Goal: Information Seeking & Learning: Learn about a topic

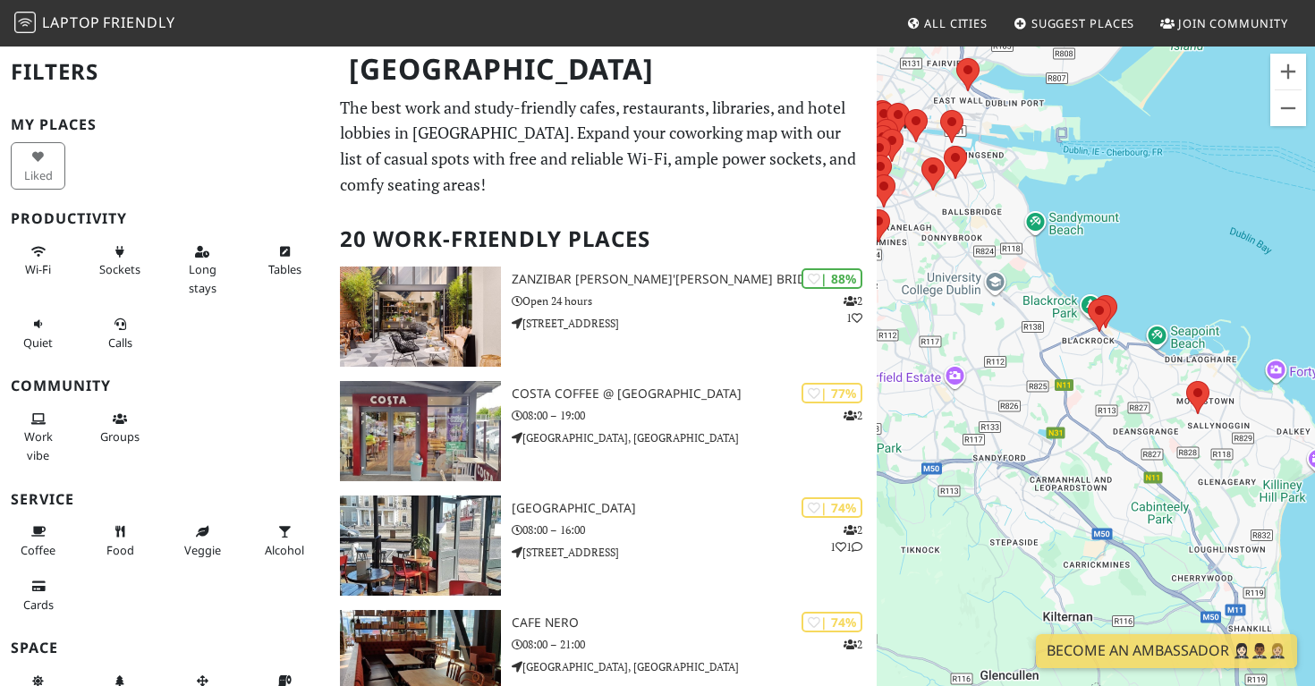
drag, startPoint x: 933, startPoint y: 495, endPoint x: 947, endPoint y: 366, distance: 129.6
click at [947, 366] on div "To navigate, press the arrow keys." at bounding box center [1095, 388] width 438 height 686
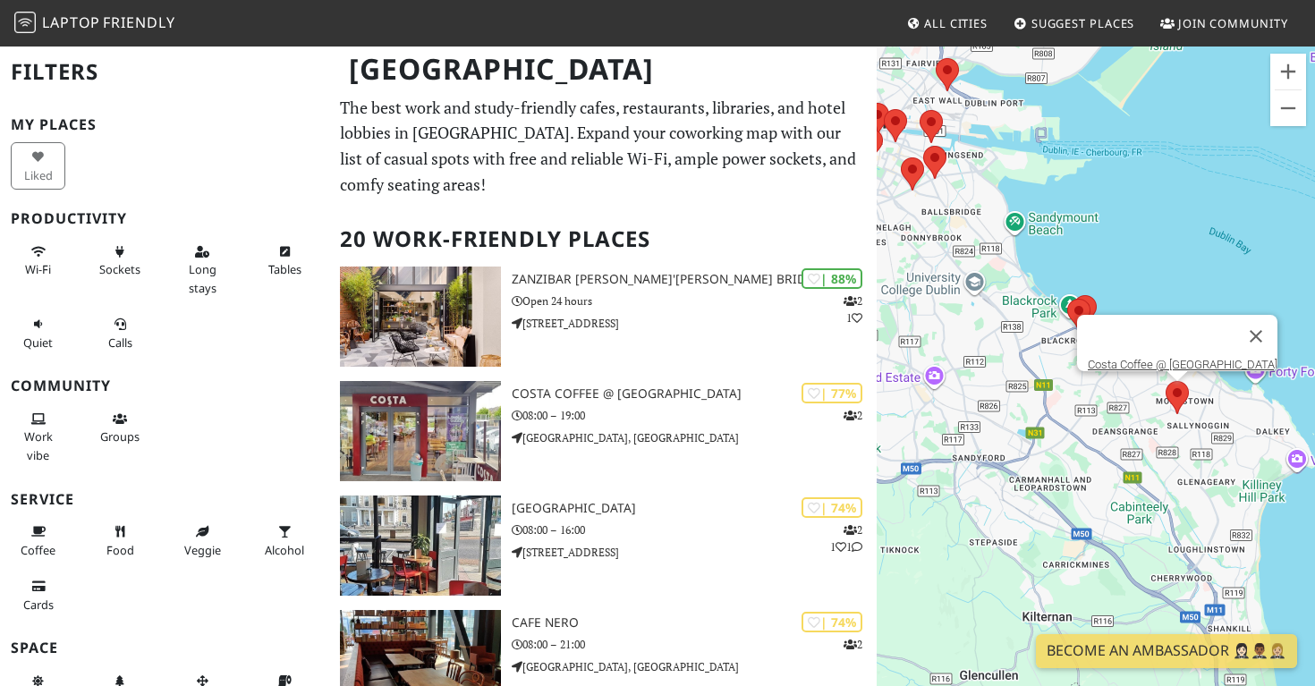
click at [1165, 381] on area at bounding box center [1165, 381] width 0 height 0
drag, startPoint x: 1078, startPoint y: 314, endPoint x: 1243, endPoint y: 326, distance: 165.9
click at [1067, 299] on area at bounding box center [1067, 299] width 0 height 0
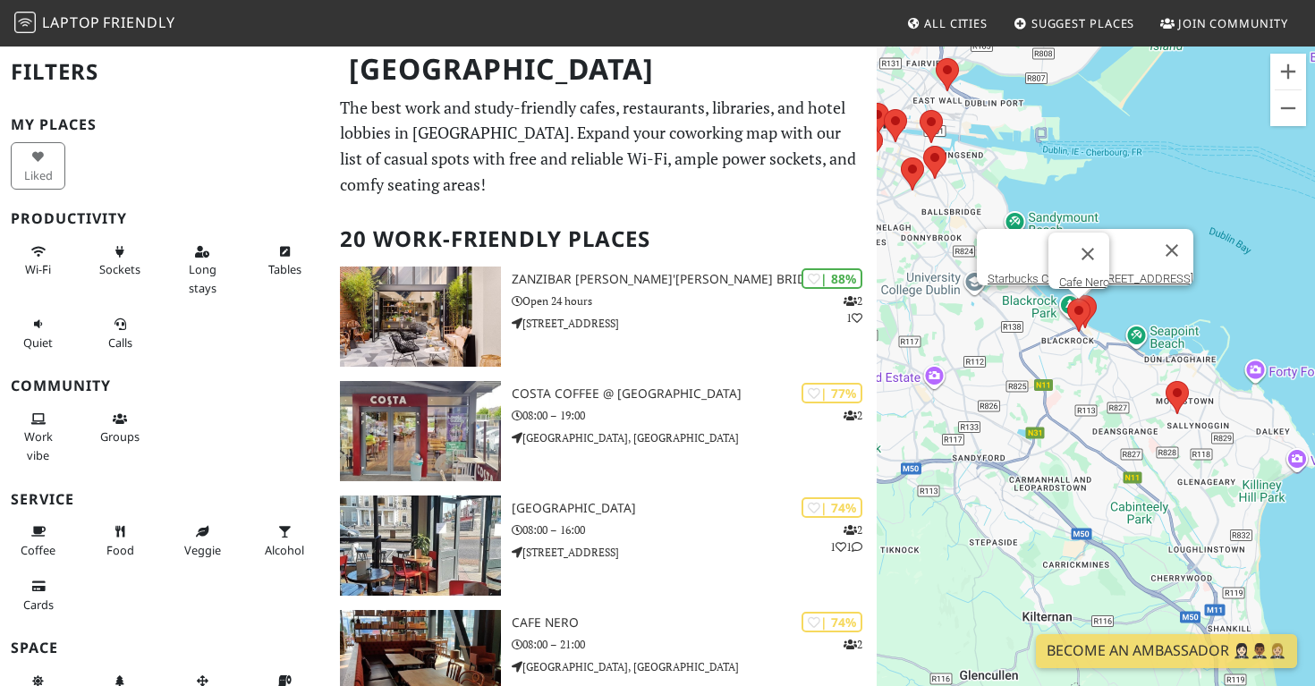
click at [1073, 295] on area at bounding box center [1073, 295] width 0 height 0
click at [1053, 272] on link "Starbucks Coffee @ 19 Rock Hill" at bounding box center [1090, 278] width 206 height 13
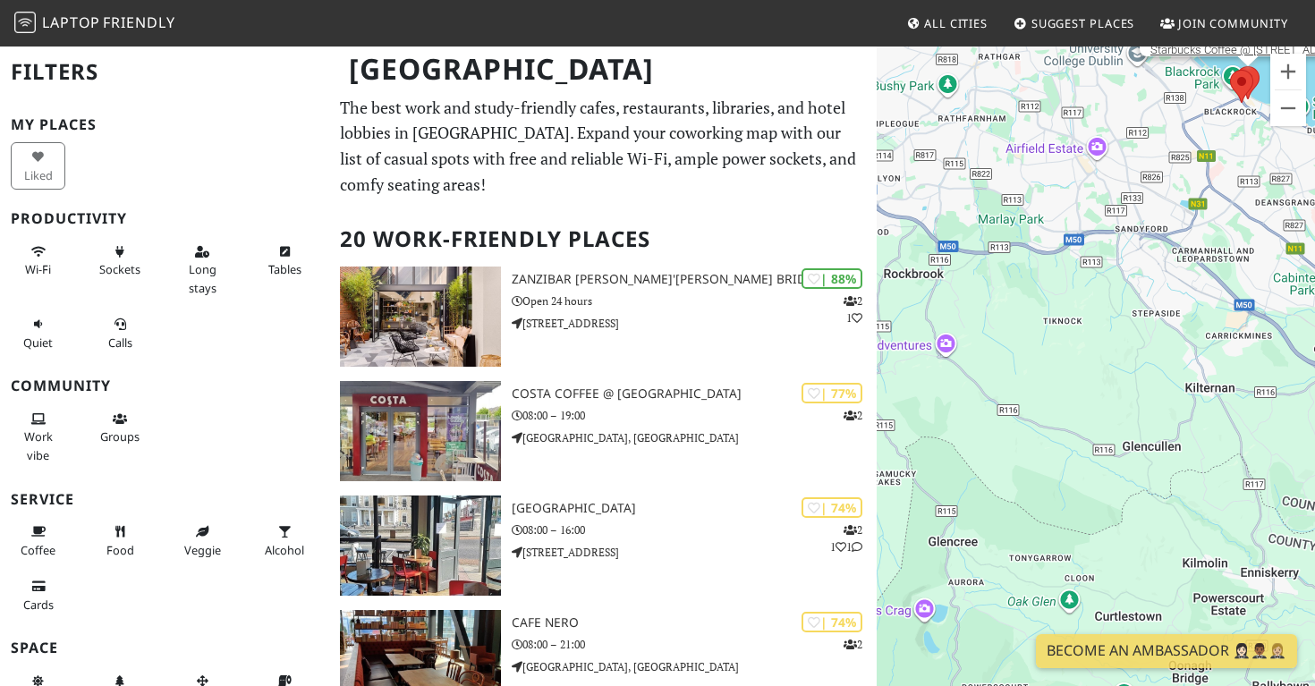
drag, startPoint x: 1038, startPoint y: 475, endPoint x: 1028, endPoint y: 151, distance: 323.9
click at [1028, 151] on div "To navigate, press the arrow keys. Starbucks Coffee @ 19 Rock Hill" at bounding box center [1095, 388] width 438 height 686
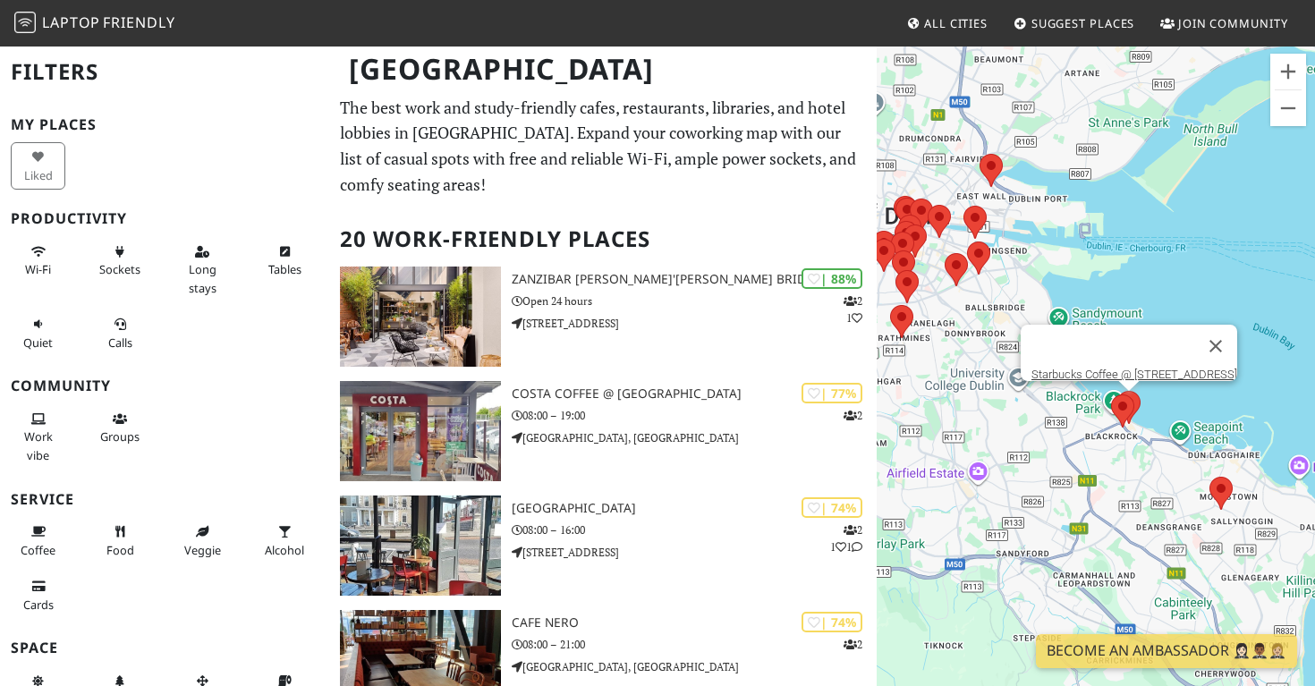
drag, startPoint x: 917, startPoint y: 393, endPoint x: 1071, endPoint y: 456, distance: 167.2
click at [1071, 456] on div "To navigate, press the arrow keys. Starbucks Coffee @ 19 Rock Hill" at bounding box center [1095, 388] width 438 height 686
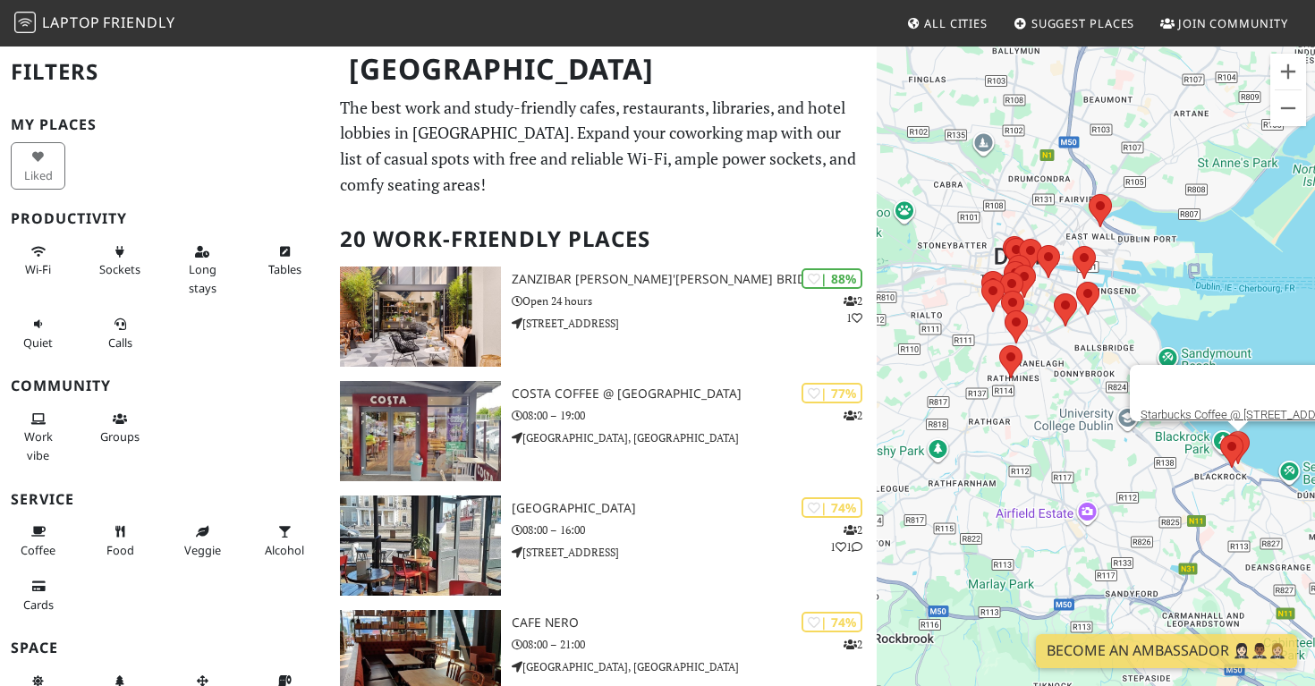
drag, startPoint x: 1067, startPoint y: 458, endPoint x: 1063, endPoint y: 216, distance: 241.5
click at [1063, 216] on div "To navigate, press the arrow keys. Starbucks Coffee @ 19 Rock Hill" at bounding box center [1095, 388] width 438 height 686
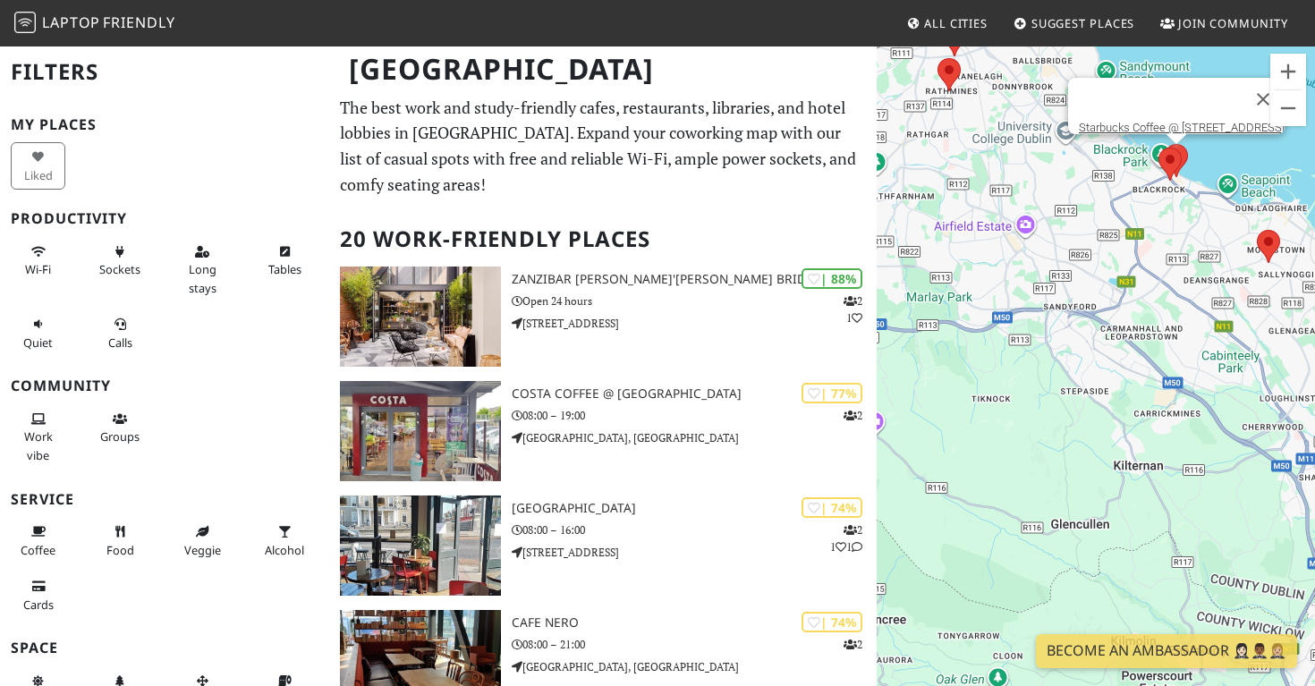
drag, startPoint x: 1022, startPoint y: 501, endPoint x: 949, endPoint y: 212, distance: 298.0
click at [950, 212] on div "To navigate, press the arrow keys. Starbucks Coffee @ 19 Rock Hill" at bounding box center [1095, 388] width 438 height 686
click at [80, 22] on span "Laptop" at bounding box center [71, 23] width 58 height 20
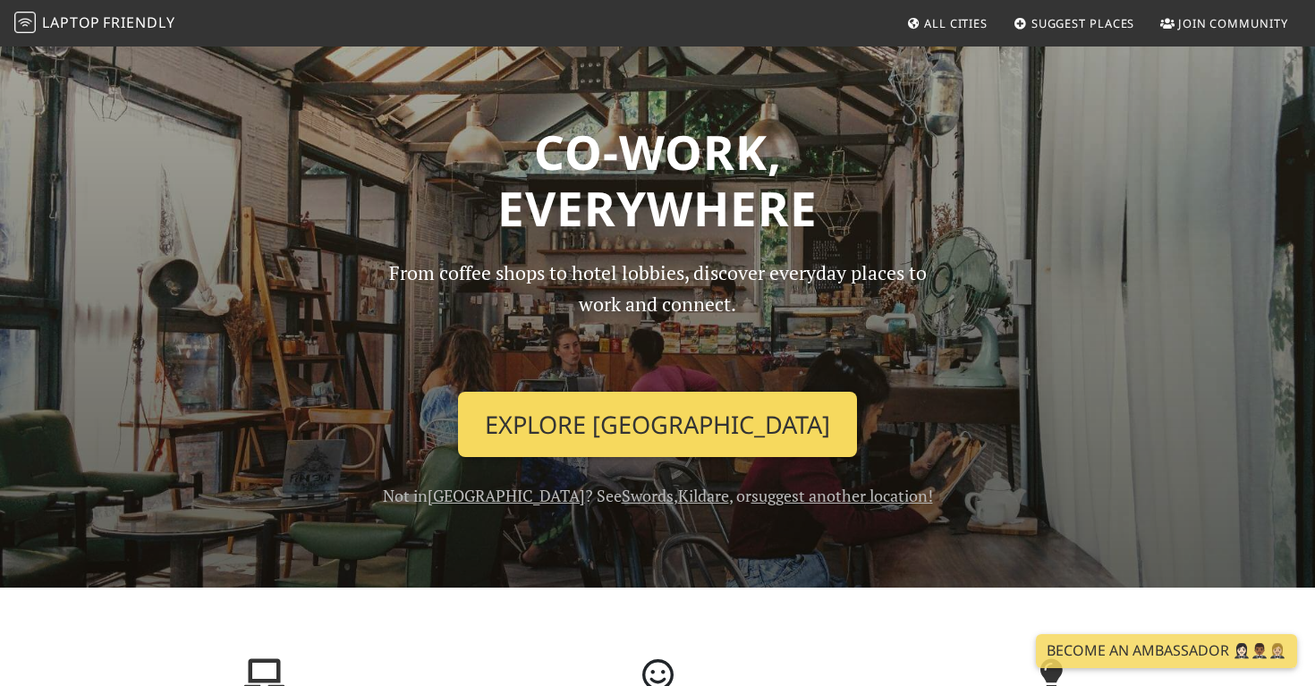
click at [597, 416] on link "Explore Dublin" at bounding box center [657, 425] width 399 height 66
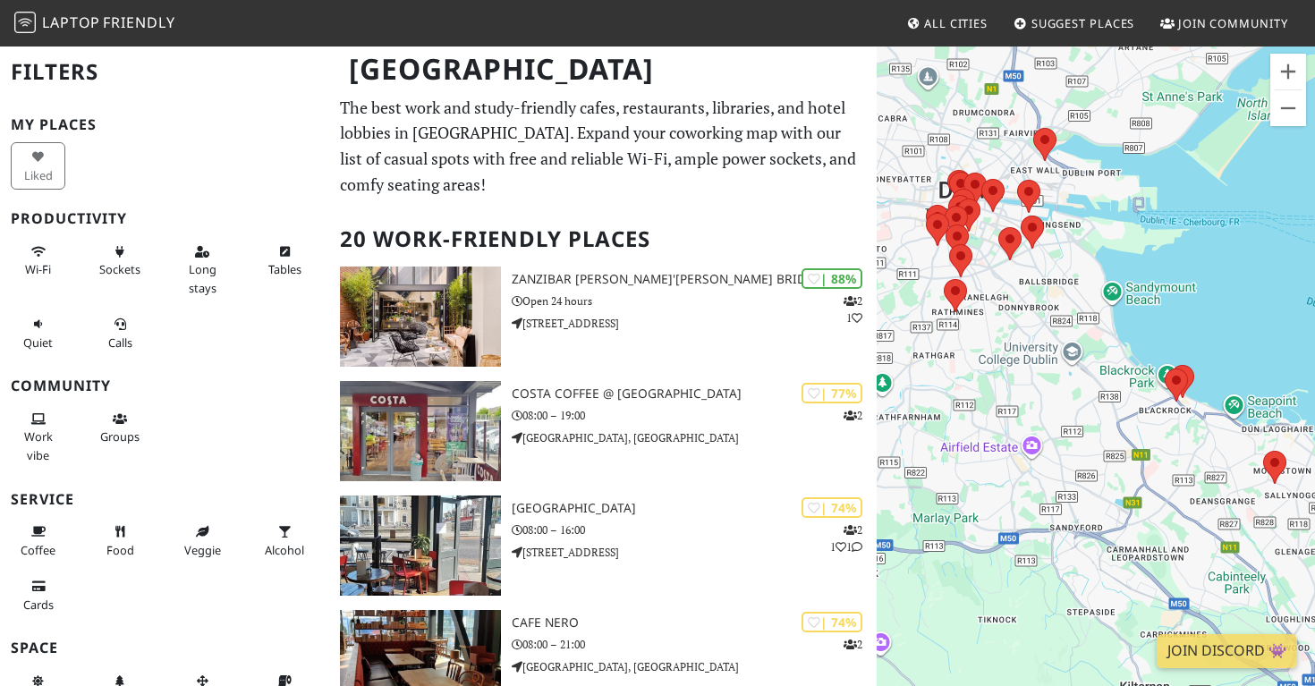
drag, startPoint x: 1090, startPoint y: 475, endPoint x: 1019, endPoint y: 409, distance: 96.8
click at [1019, 409] on div "To navigate, press the arrow keys." at bounding box center [1095, 388] width 438 height 686
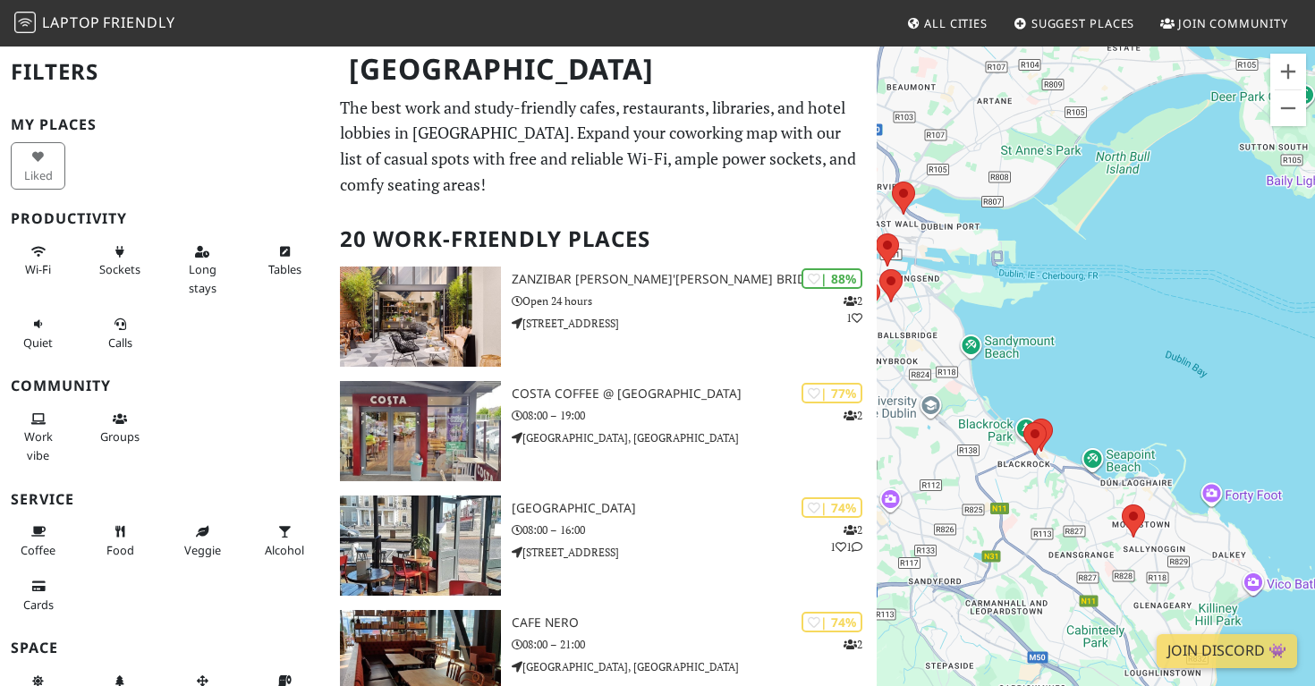
drag, startPoint x: 1206, startPoint y: 512, endPoint x: 1084, endPoint y: 562, distance: 132.7
click at [1084, 562] on div "To navigate, press the arrow keys." at bounding box center [1095, 388] width 438 height 686
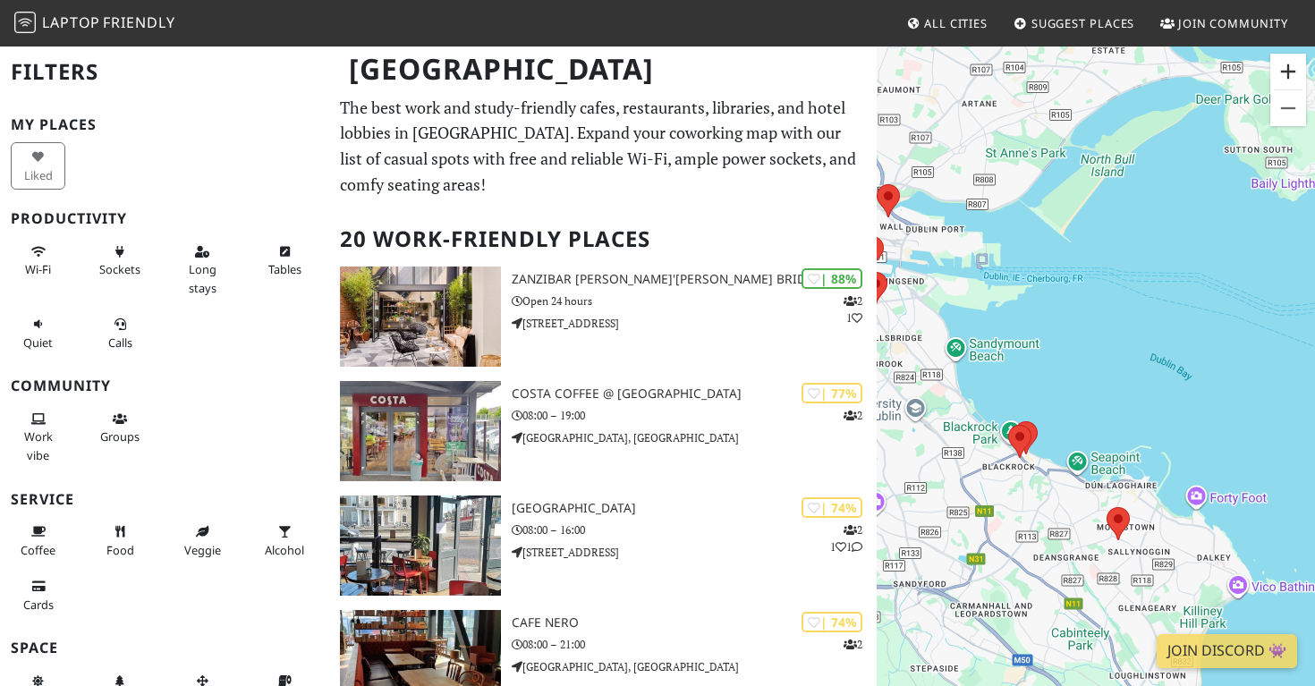
click at [1289, 85] on button "Zoom in" at bounding box center [1288, 72] width 36 height 36
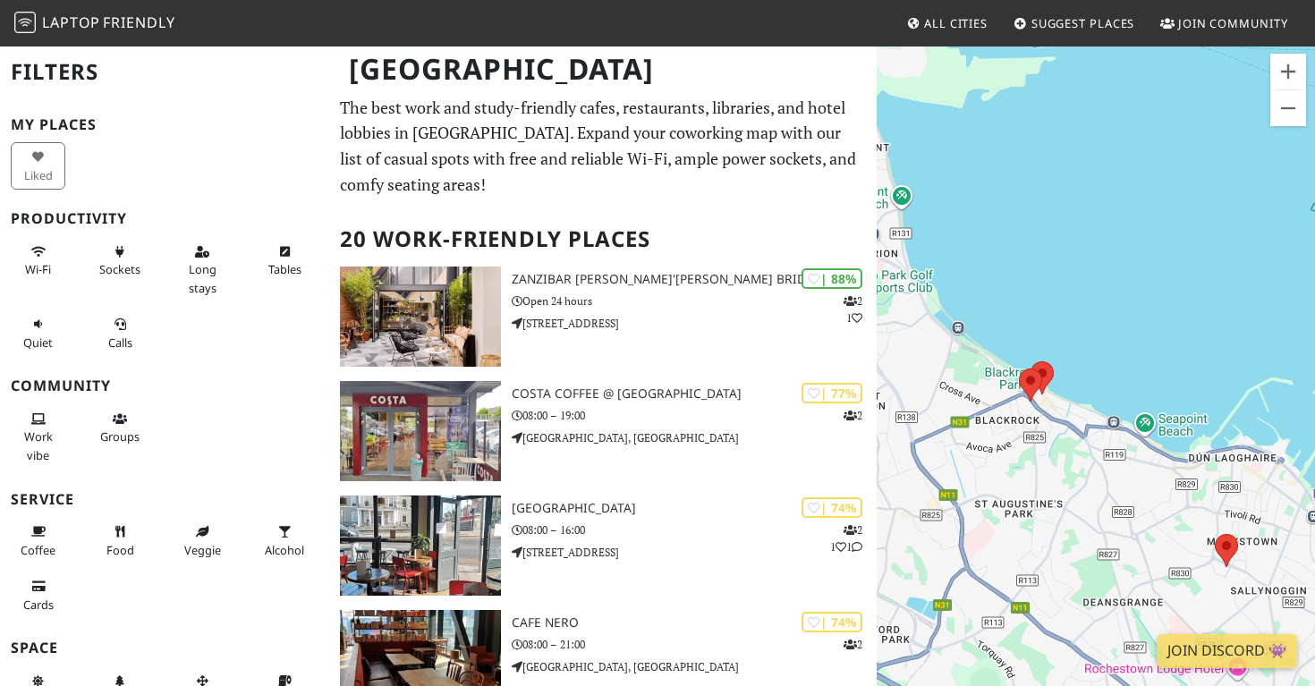
drag, startPoint x: 1012, startPoint y: 451, endPoint x: 1100, endPoint y: 322, distance: 155.8
click at [1100, 322] on div "To navigate, press the arrow keys." at bounding box center [1095, 388] width 438 height 686
click at [1292, 60] on button "Zoom in" at bounding box center [1288, 72] width 36 height 36
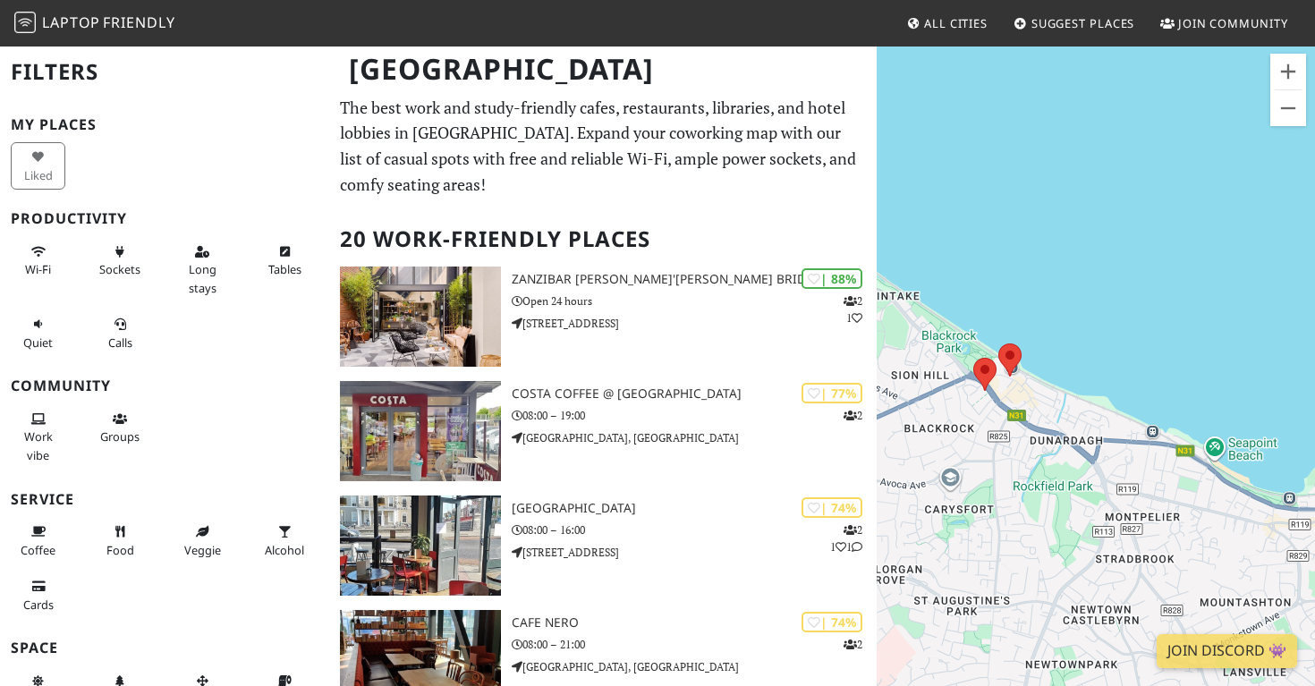
drag, startPoint x: 1096, startPoint y: 302, endPoint x: 1201, endPoint y: 230, distance: 127.3
click at [1201, 230] on div "To navigate, press the arrow keys." at bounding box center [1095, 388] width 438 height 686
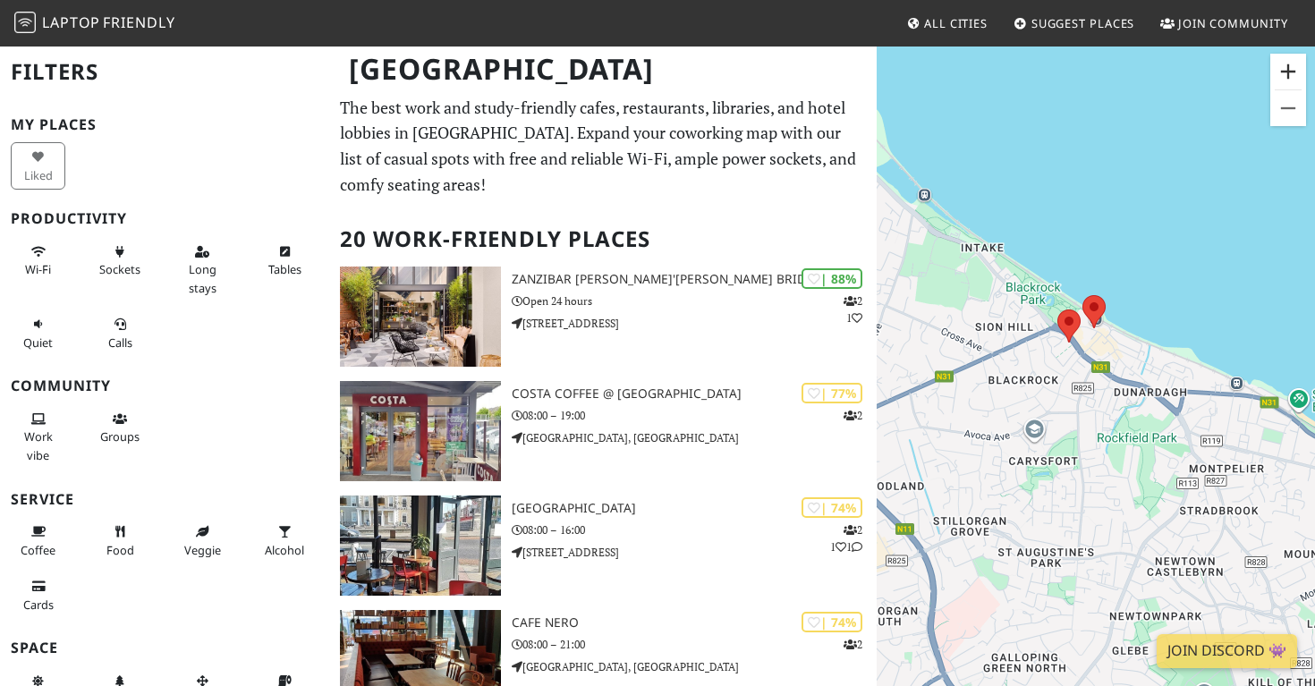
click at [1290, 68] on button "Zoom in" at bounding box center [1288, 72] width 36 height 36
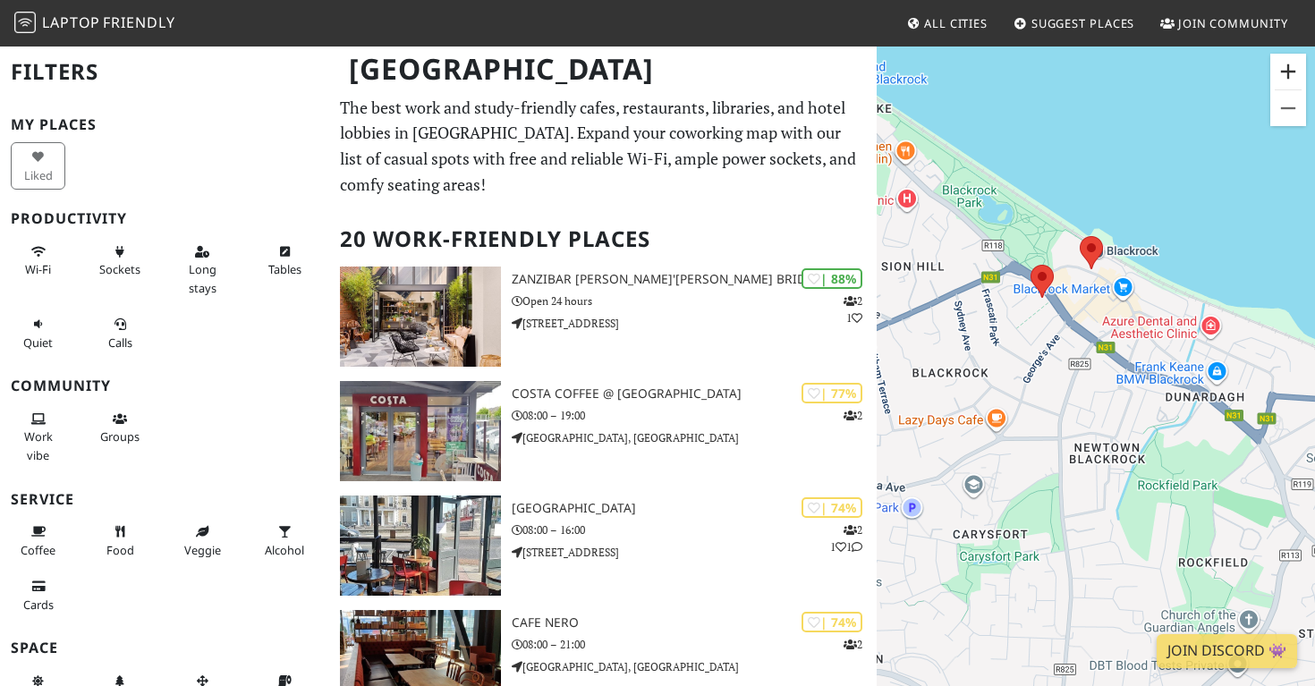
click at [1290, 68] on button "Zoom in" at bounding box center [1288, 72] width 36 height 36
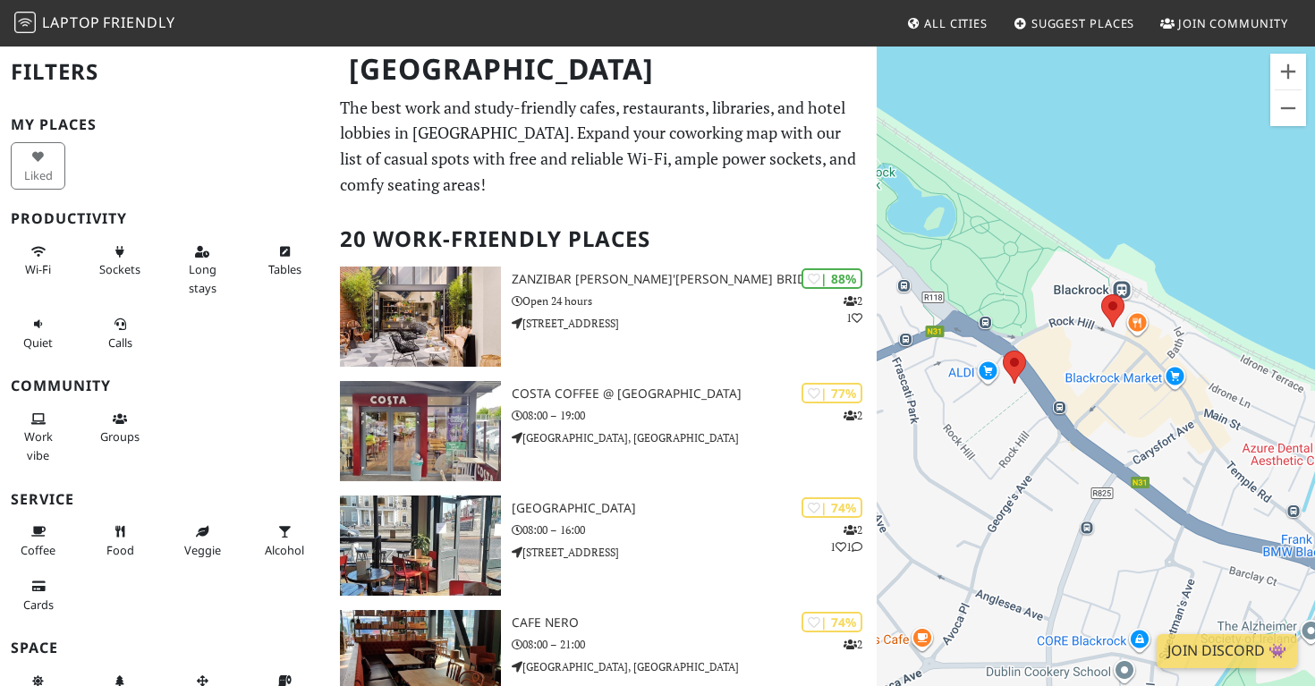
drag, startPoint x: 1195, startPoint y: 127, endPoint x: 1221, endPoint y: 309, distance: 183.4
click at [1221, 309] on div "To navigate, press the arrow keys." at bounding box center [1095, 388] width 438 height 686
click at [1278, 76] on button "Zoom in" at bounding box center [1288, 72] width 36 height 36
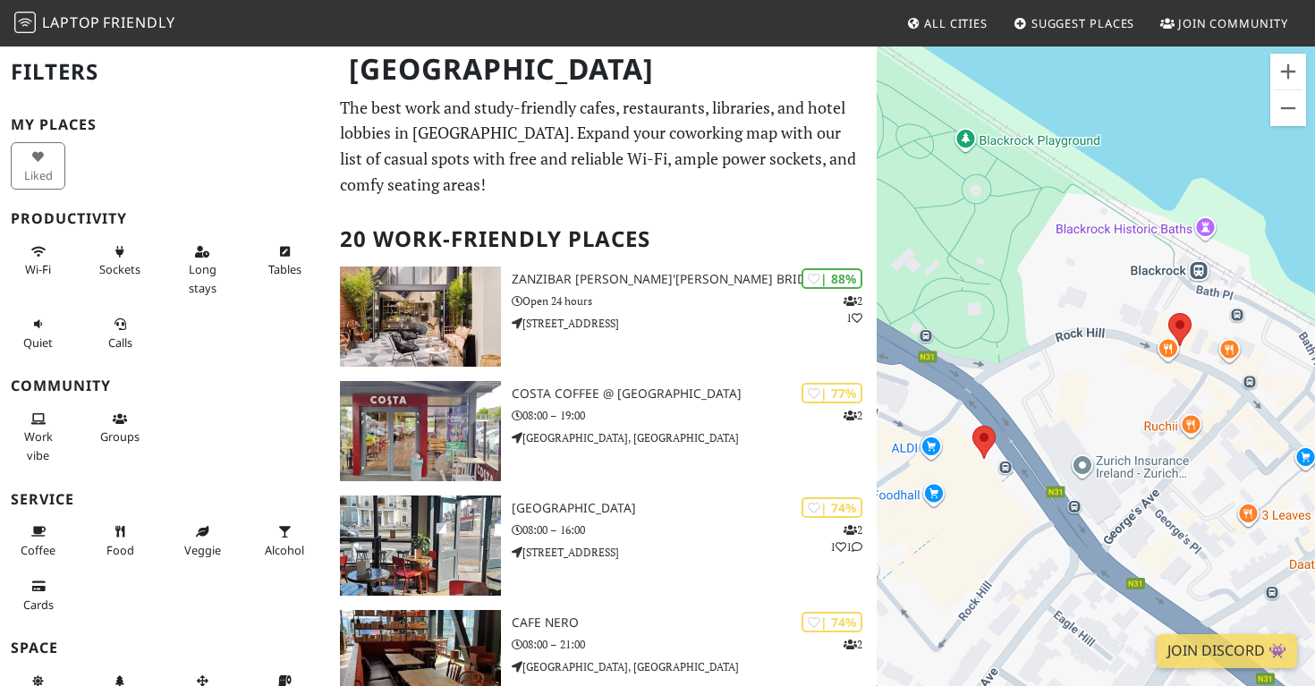
drag, startPoint x: 987, startPoint y: 352, endPoint x: 1030, endPoint y: 456, distance: 112.3
click at [1031, 457] on div "To navigate, press the arrow keys." at bounding box center [1095, 388] width 438 height 686
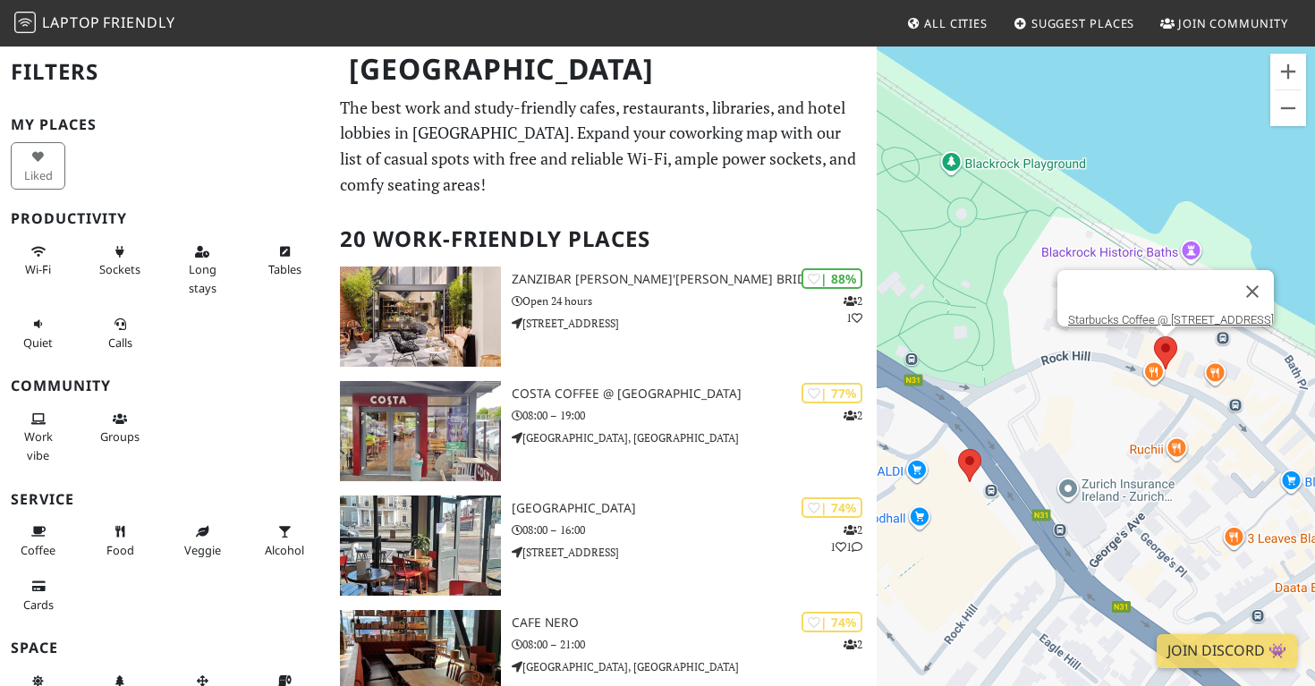
click at [1154, 336] on area at bounding box center [1154, 336] width 0 height 0
click at [1163, 313] on link "Starbucks Coffee @ [STREET_ADDRESS]" at bounding box center [1171, 319] width 206 height 13
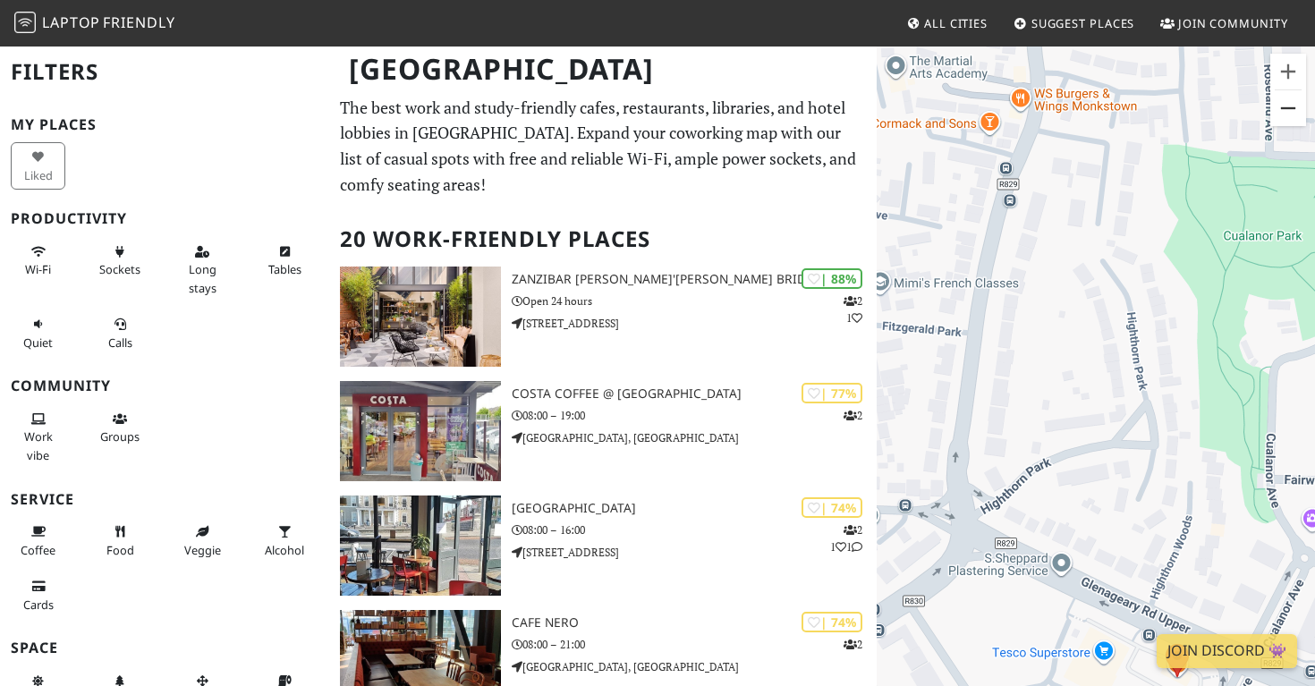
click at [1293, 107] on button "Zoom out" at bounding box center [1288, 108] width 36 height 36
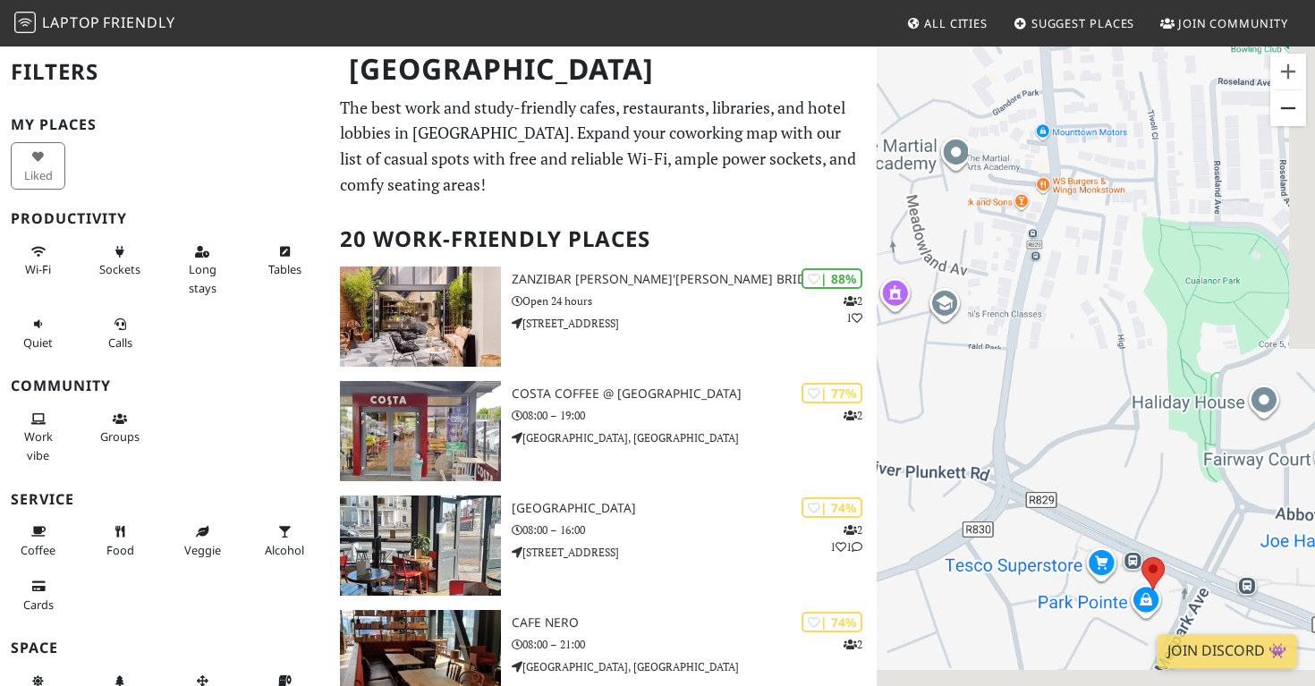
click at [1293, 107] on button "Zoom out" at bounding box center [1288, 108] width 36 height 36
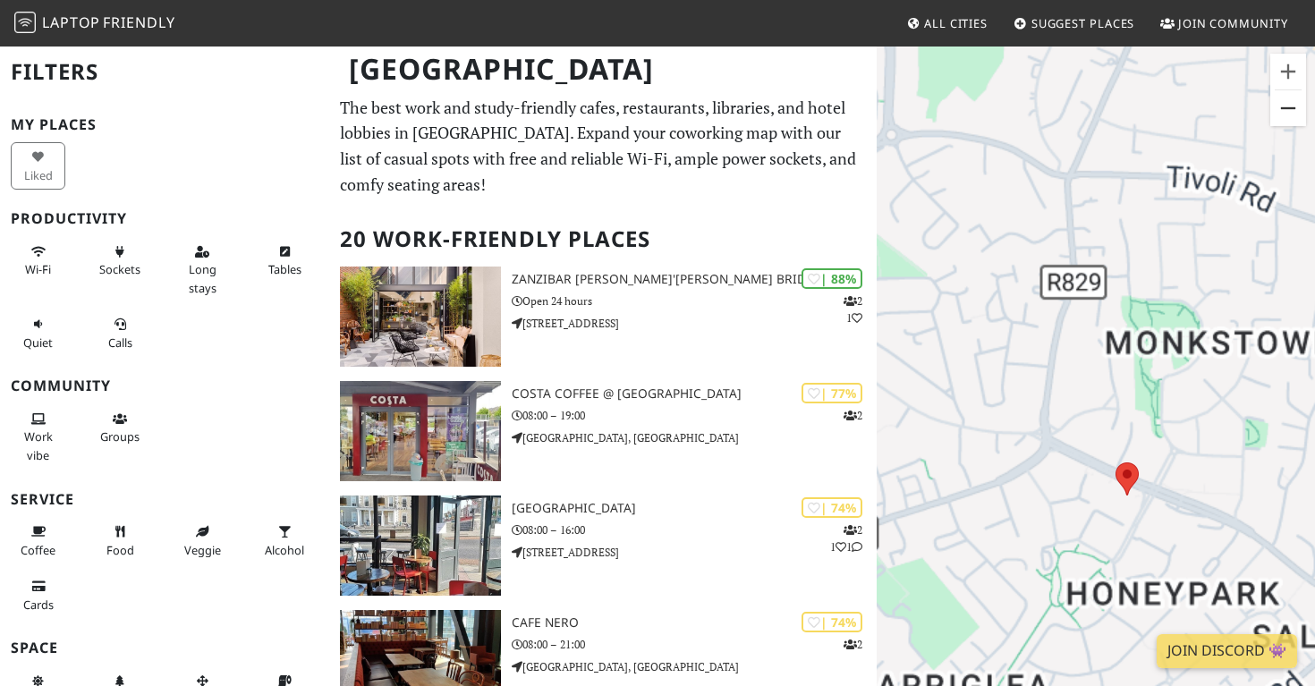
click at [1293, 107] on button "Zoom out" at bounding box center [1288, 108] width 36 height 36
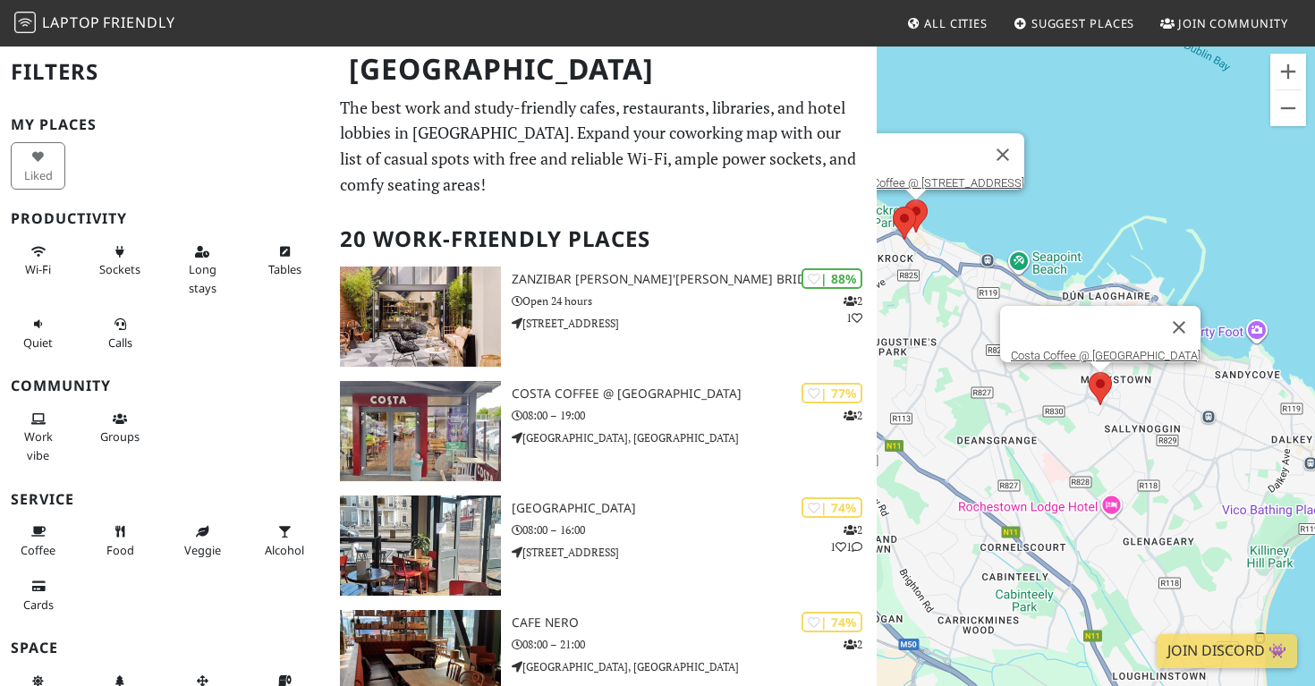
click at [1088, 372] on area at bounding box center [1088, 372] width 0 height 0
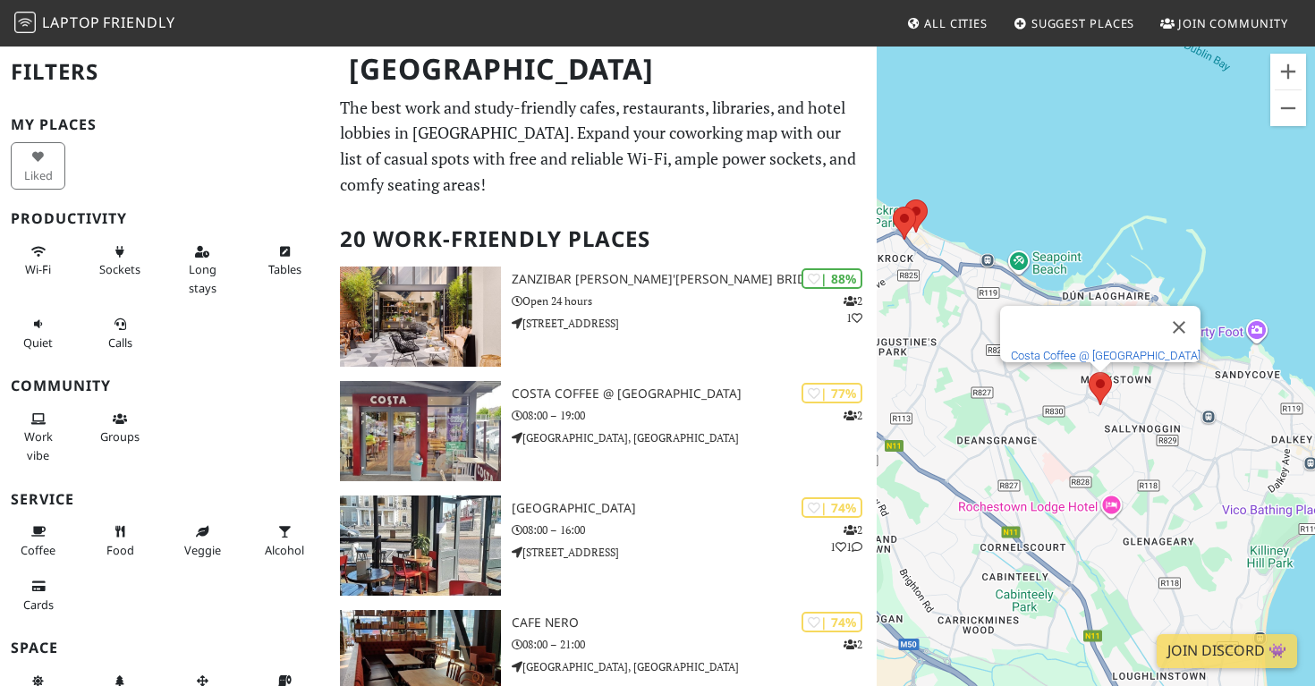
click at [1078, 349] on link "Costa Coffee @ [GEOGRAPHIC_DATA]" at bounding box center [1105, 355] width 190 height 13
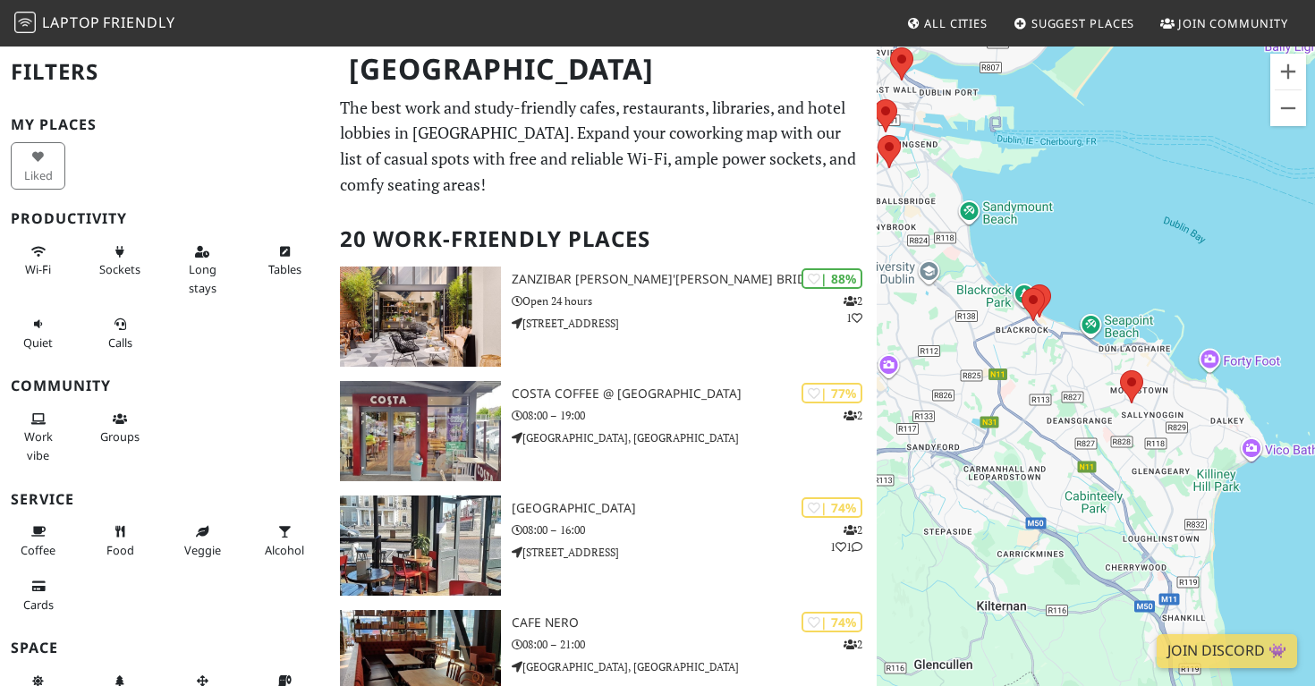
drag, startPoint x: 951, startPoint y: 540, endPoint x: 905, endPoint y: 392, distance: 155.3
click at [905, 392] on div "To navigate, press the arrow keys." at bounding box center [1095, 388] width 438 height 686
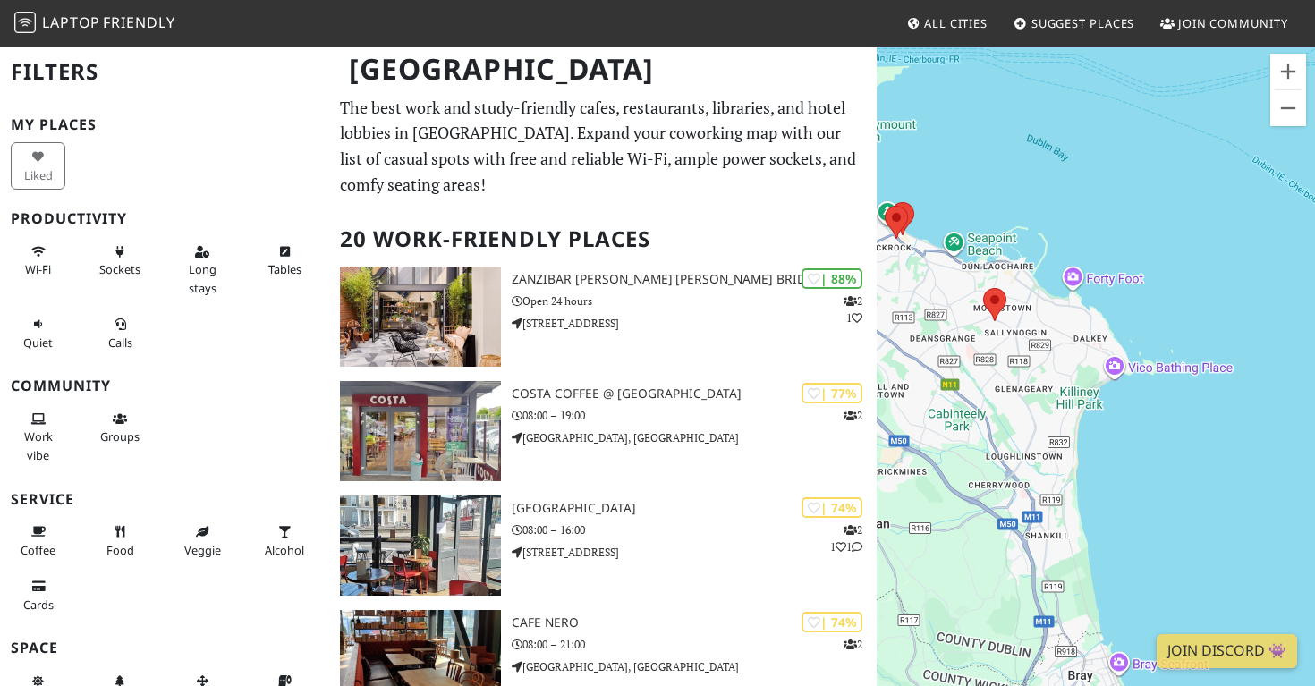
drag, startPoint x: 1053, startPoint y: 435, endPoint x: 914, endPoint y: 352, distance: 162.0
click at [914, 352] on div "To navigate, press the arrow keys." at bounding box center [1095, 388] width 438 height 686
